Goal: Task Accomplishment & Management: Use online tool/utility

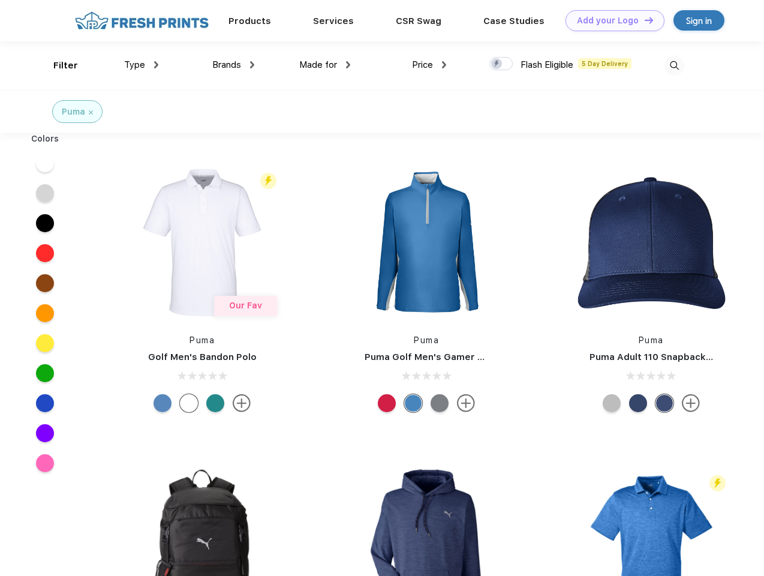
click at [610, 20] on link "Add your Logo Design Tool" at bounding box center [615, 20] width 99 height 21
click at [0, 0] on div "Design Tool" at bounding box center [0, 0] width 0 height 0
click at [643, 20] on link "Add your Logo Design Tool" at bounding box center [615, 20] width 99 height 21
click at [58, 65] on div "Filter" at bounding box center [65, 66] width 25 height 14
click at [142, 65] on span "Type" at bounding box center [134, 64] width 21 height 11
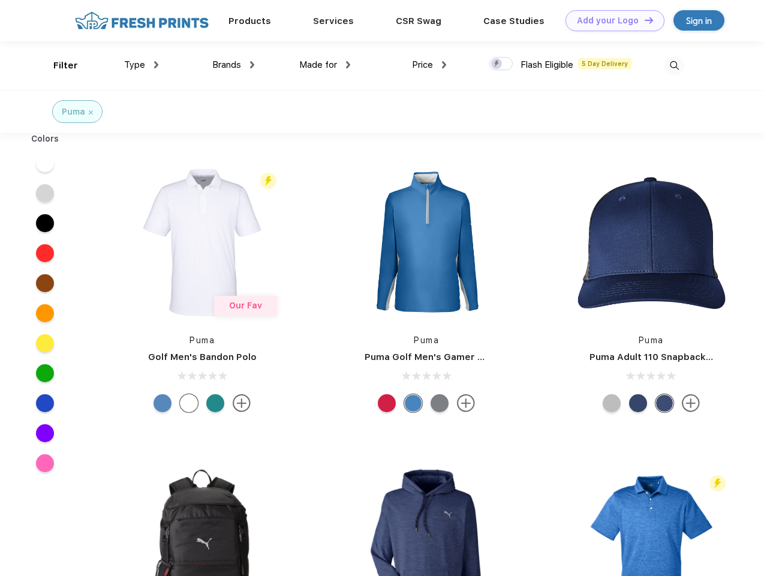
click at [233, 65] on span "Brands" at bounding box center [226, 64] width 29 height 11
click at [325, 65] on span "Made for" at bounding box center [318, 64] width 38 height 11
click at [429, 65] on span "Price" at bounding box center [422, 64] width 21 height 11
click at [501, 64] on div at bounding box center [500, 63] width 23 height 13
click at [497, 64] on input "checkbox" at bounding box center [493, 60] width 8 height 8
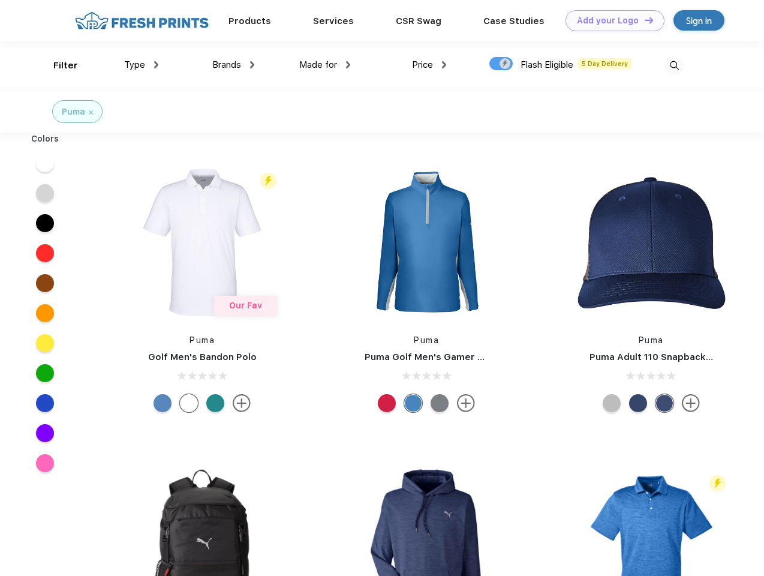
click at [674, 65] on img at bounding box center [674, 66] width 20 height 20
